Goal: Information Seeking & Learning: Get advice/opinions

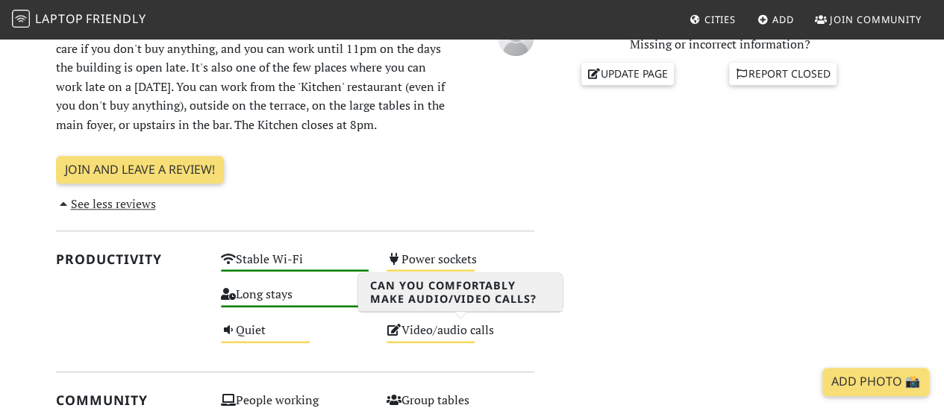
scroll to position [543, 0]
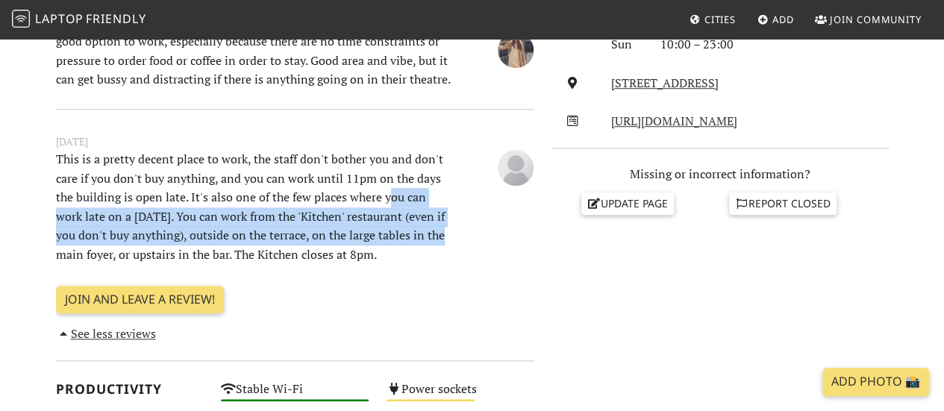
drag, startPoint x: 390, startPoint y: 190, endPoint x: 483, endPoint y: 274, distance: 125.2
click at [482, 271] on div "[DATE] This is a pretty decent place to work, the staff don't bother you and do…" at bounding box center [295, 217] width 479 height 216
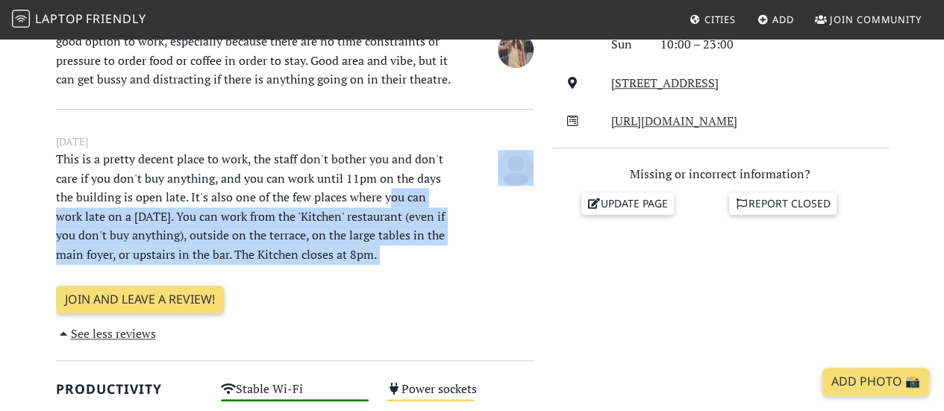
click at [483, 274] on div "[DATE] This is a pretty decent place to work, the staff don't bother you and do…" at bounding box center [295, 217] width 479 height 216
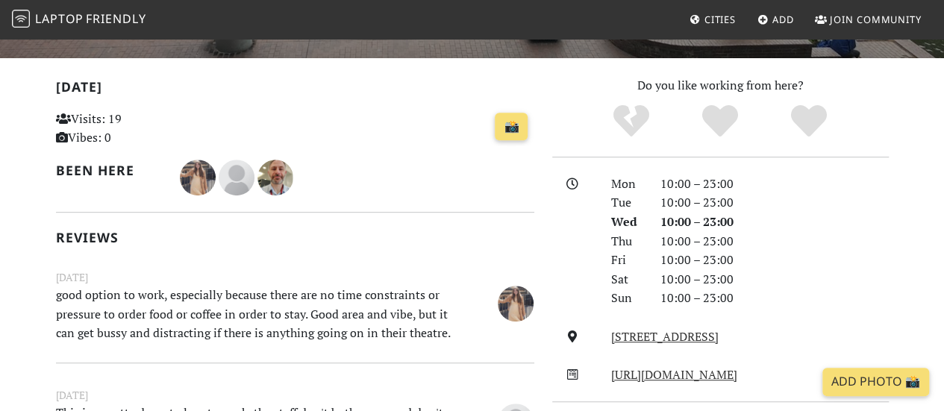
scroll to position [394, 0]
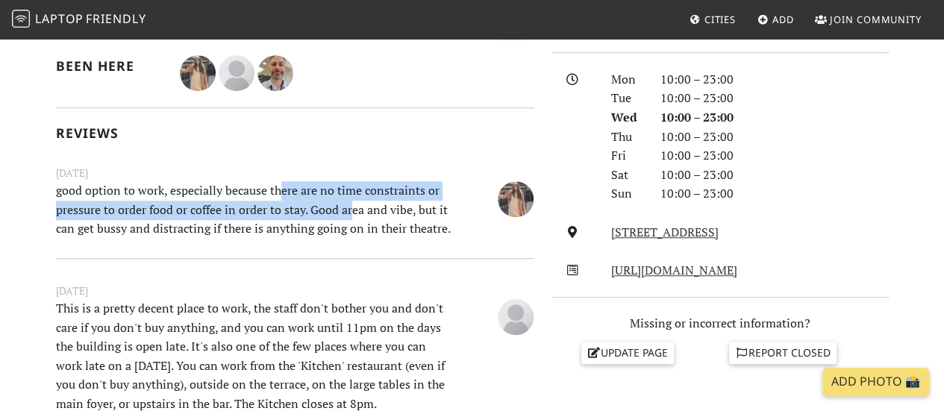
drag, startPoint x: 354, startPoint y: 202, endPoint x: 405, endPoint y: 218, distance: 53.1
click at [392, 214] on p "good option to work, especially because there are no time constraints or pressu…" at bounding box center [254, 209] width 414 height 57
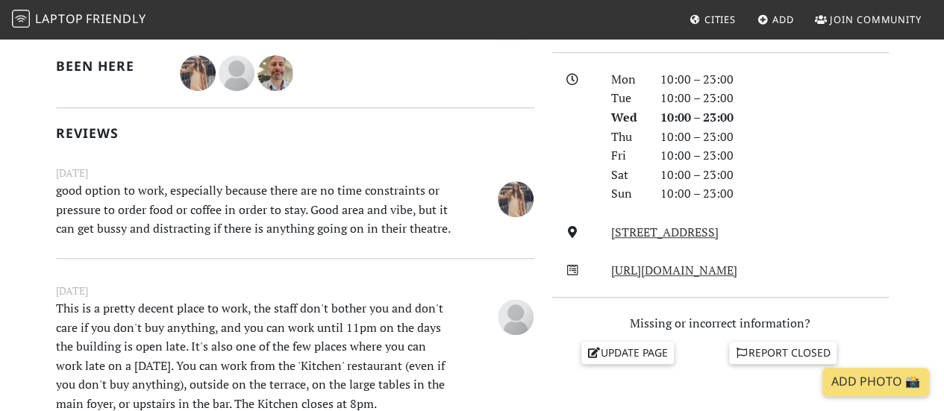
click at [414, 226] on p "good option to work, especially because there are no time constraints or pressu…" at bounding box center [254, 209] width 414 height 57
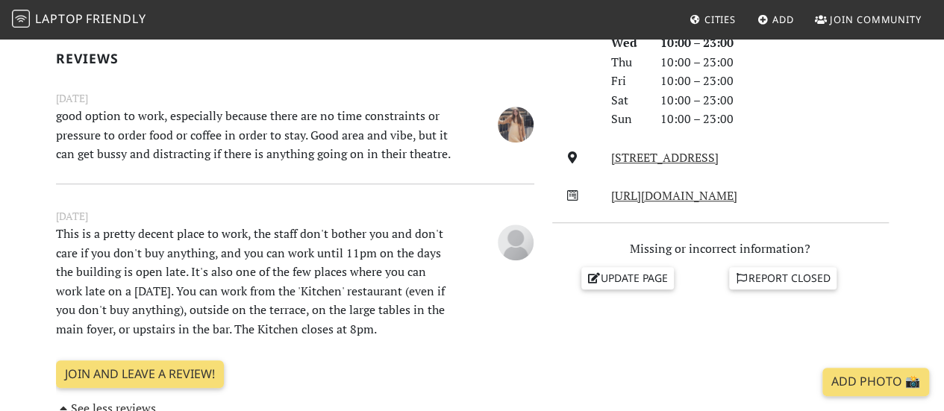
scroll to position [543, 0]
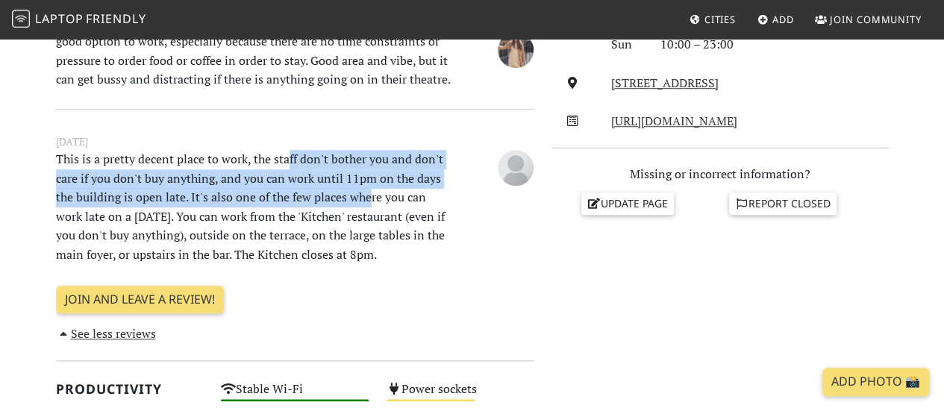
drag, startPoint x: 331, startPoint y: 175, endPoint x: 408, endPoint y: 228, distance: 93.4
click at [403, 222] on p "This is a pretty decent place to work, the staff don't bother you and don't car…" at bounding box center [254, 207] width 414 height 115
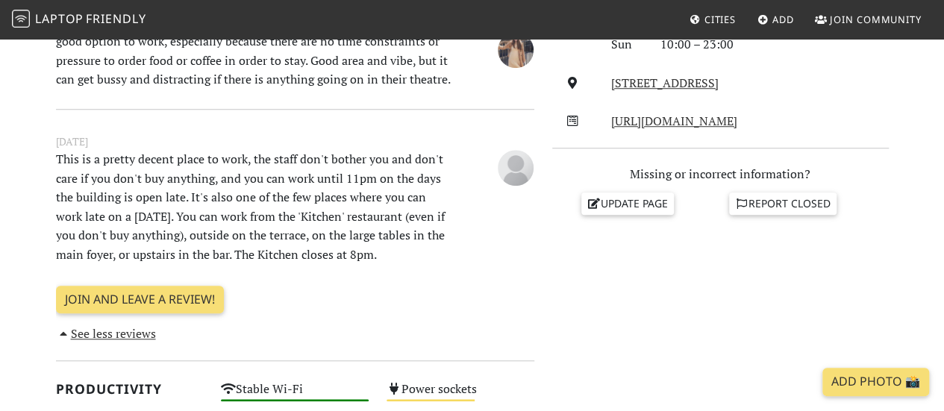
click at [429, 273] on div "[DATE] This is a pretty decent place to work, the staff don't bother you and do…" at bounding box center [295, 217] width 479 height 216
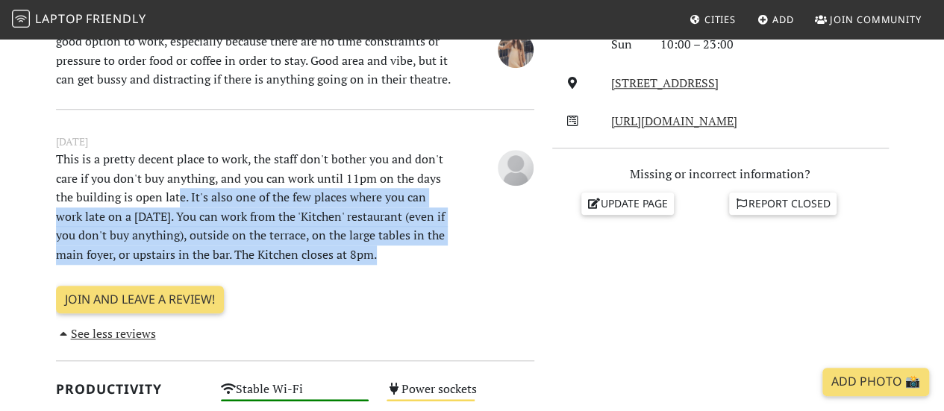
drag, startPoint x: 350, startPoint y: 234, endPoint x: 179, endPoint y: 189, distance: 176.9
click at [179, 189] on p "This is a pretty decent place to work, the staff don't bother you and don't car…" at bounding box center [254, 207] width 414 height 115
click at [386, 259] on p "This is a pretty decent place to work, the staff don't bother you and don't car…" at bounding box center [254, 207] width 414 height 115
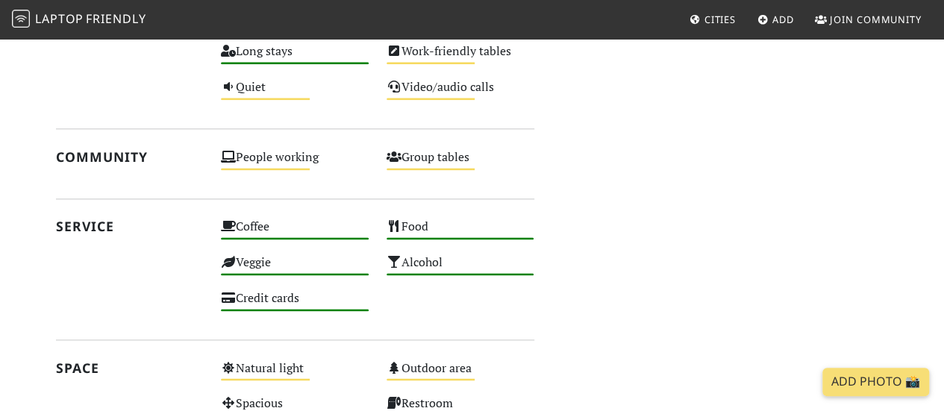
scroll to position [1066, 0]
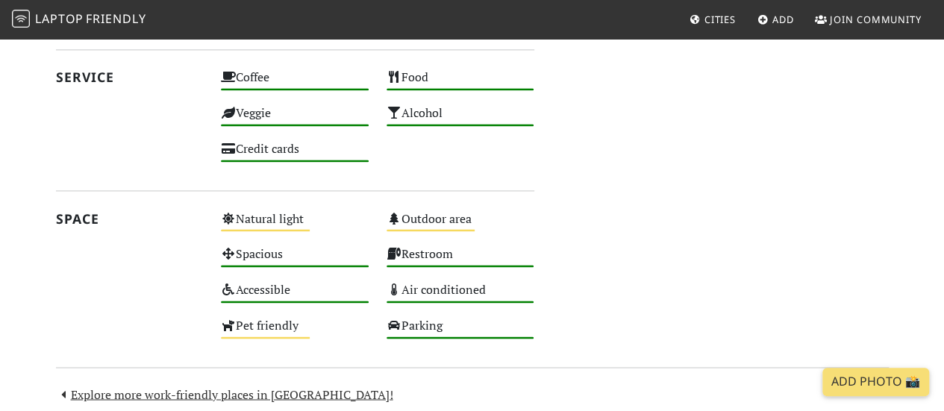
drag, startPoint x: 754, startPoint y: 203, endPoint x: 782, endPoint y: 232, distance: 40.7
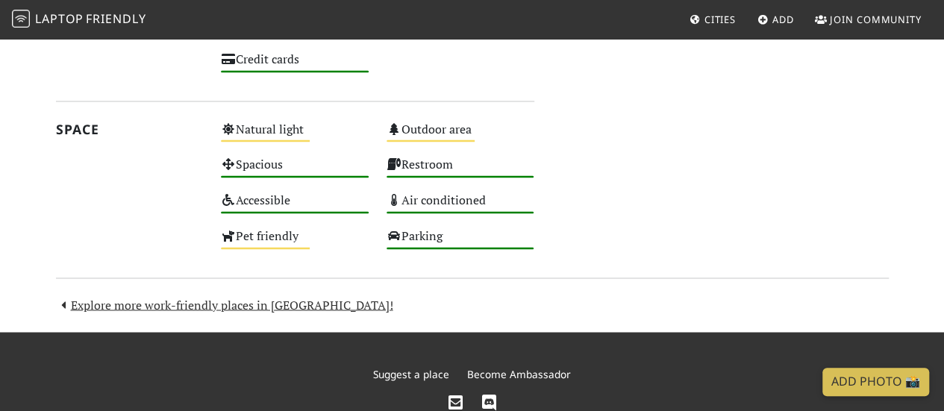
scroll to position [1215, 0]
